Goal: Transaction & Acquisition: Purchase product/service

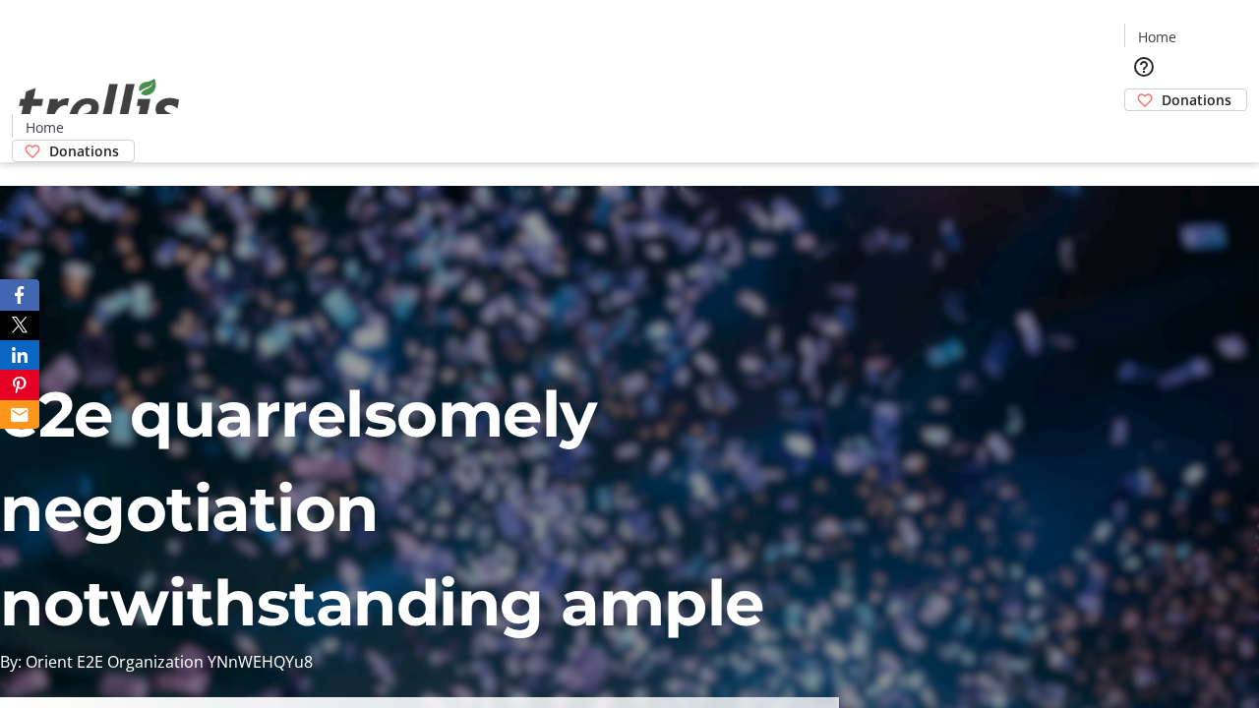
click at [1203, 30] on span "Sign Up" at bounding box center [1210, 28] width 57 height 24
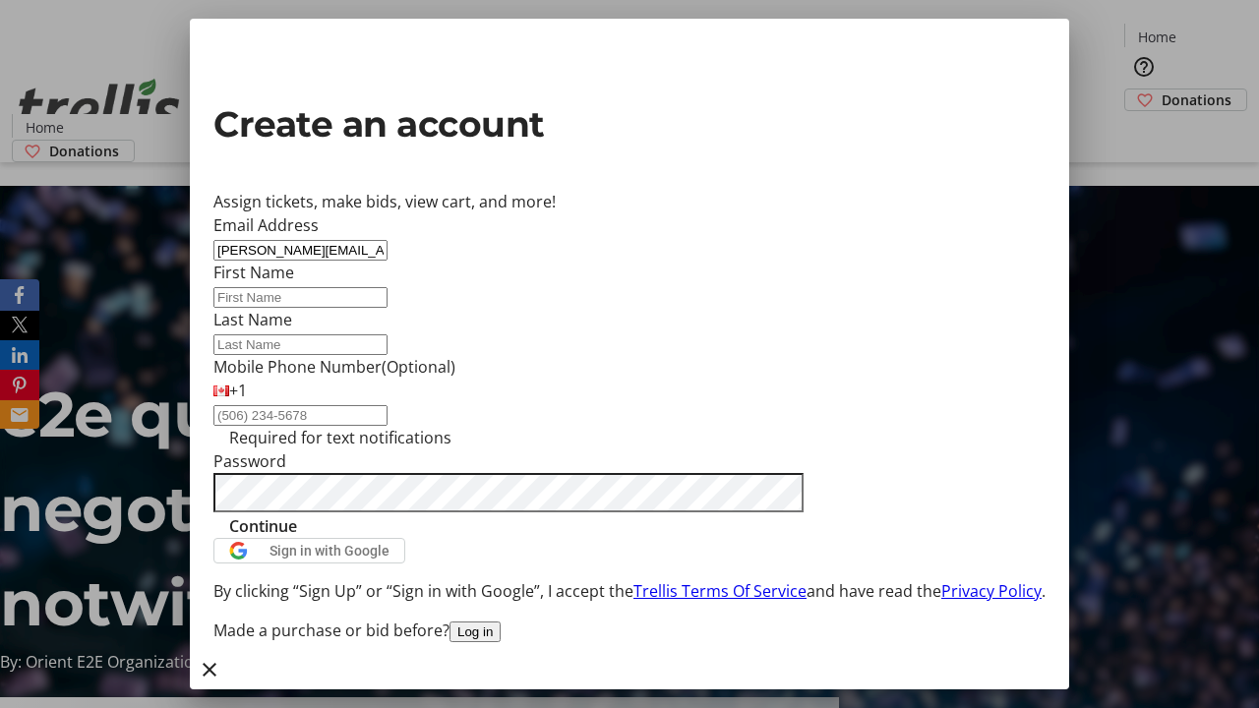
type input "[PERSON_NAME][EMAIL_ADDRESS][DOMAIN_NAME]"
type input "[PERSON_NAME]"
type input "Kshlerin"
click at [297, 538] on span "Continue" at bounding box center [263, 526] width 68 height 24
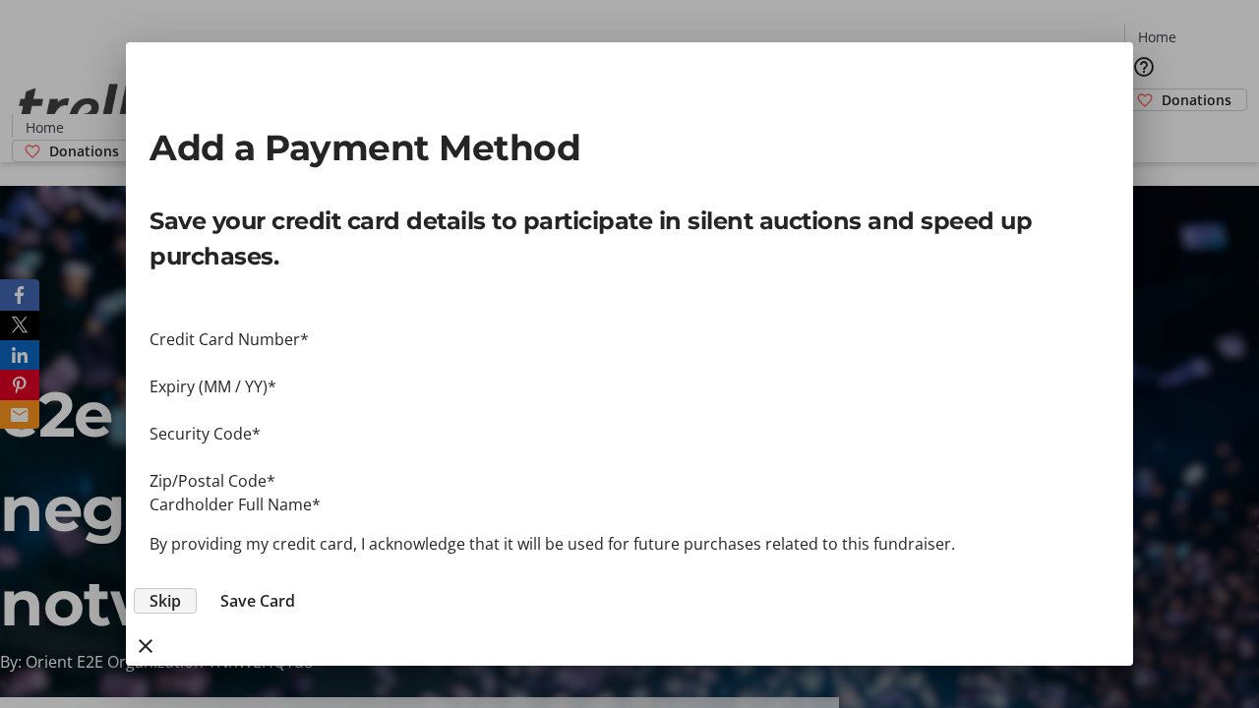
click at [181, 589] on span "Skip" at bounding box center [164, 601] width 31 height 24
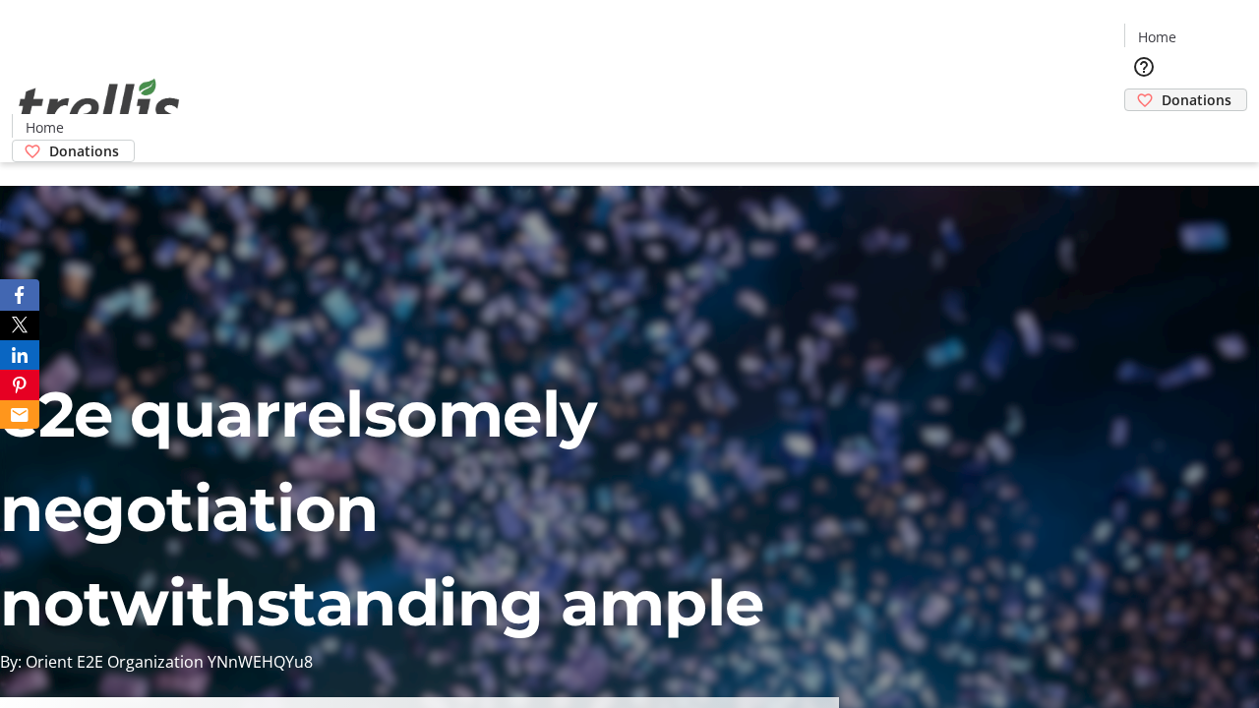
click at [1162, 90] on span "Donations" at bounding box center [1197, 100] width 70 height 21
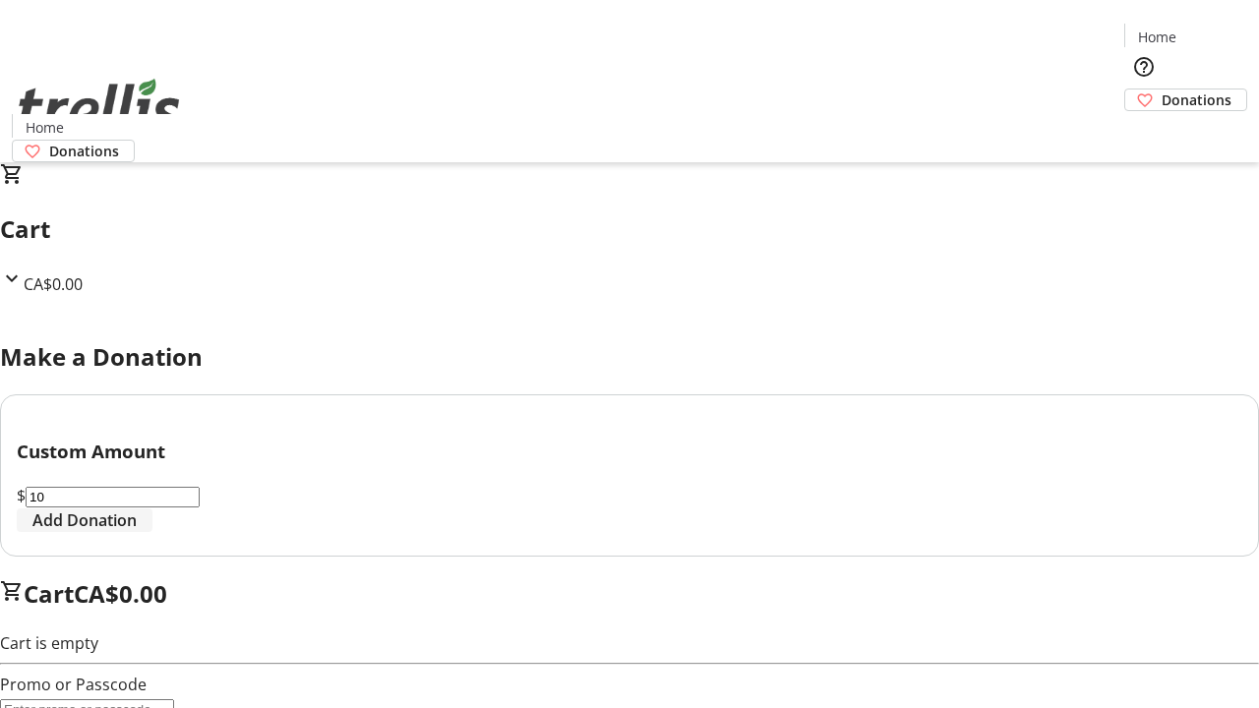
click at [137, 532] on span "Add Donation" at bounding box center [84, 520] width 104 height 24
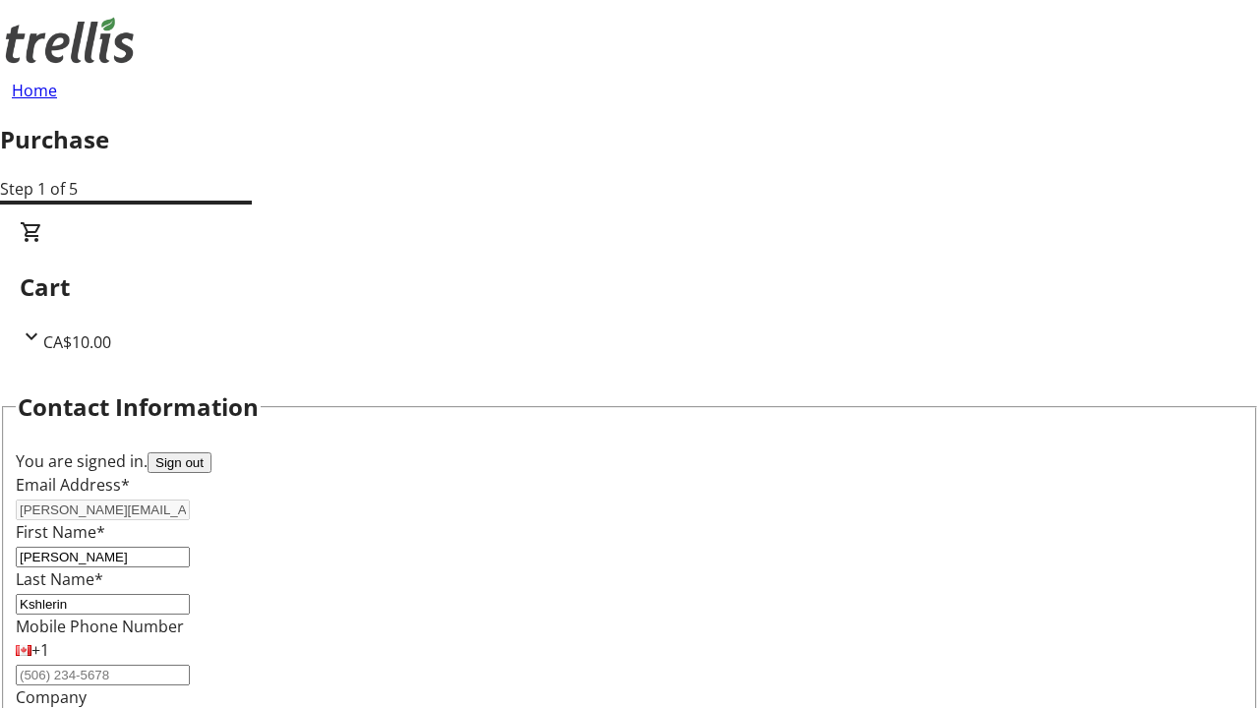
select select "BC"
select select "CA"
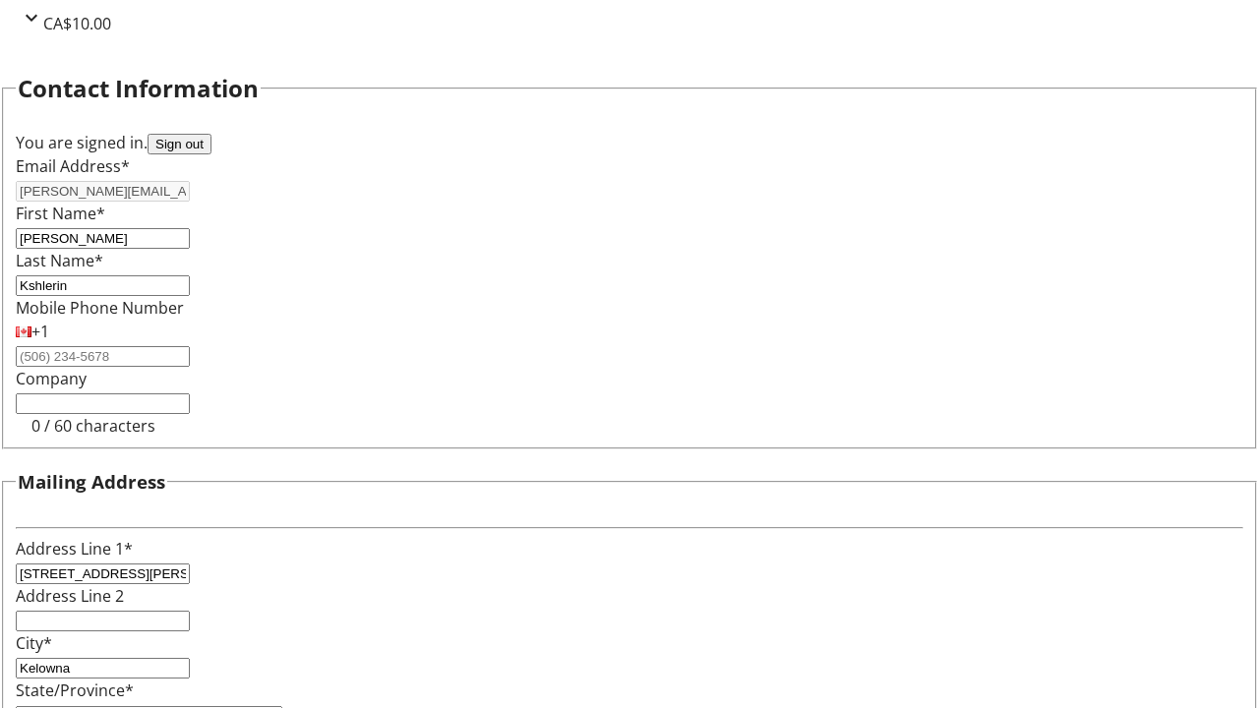
type input "V1Y 0C2"
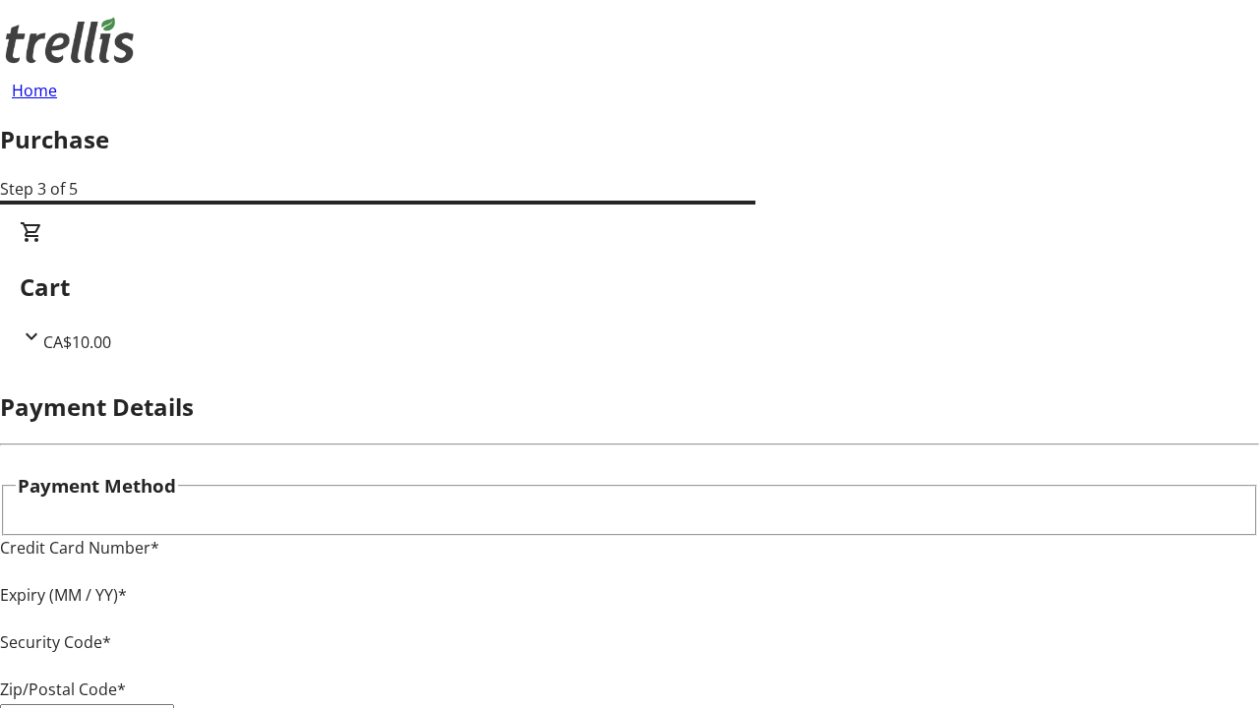
type input "V1Y 0C2"
